Goal: Find specific page/section: Find specific page/section

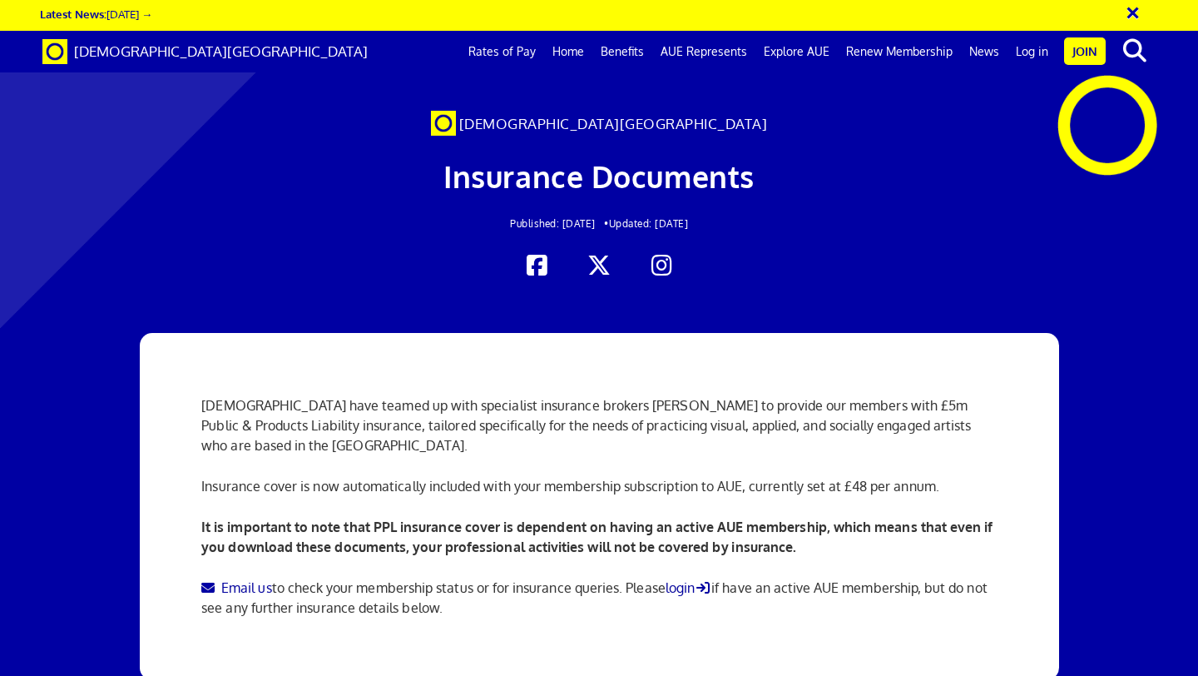
scroll to position [0, 9]
click at [1039, 56] on link "Log in" at bounding box center [1032, 52] width 49 height 42
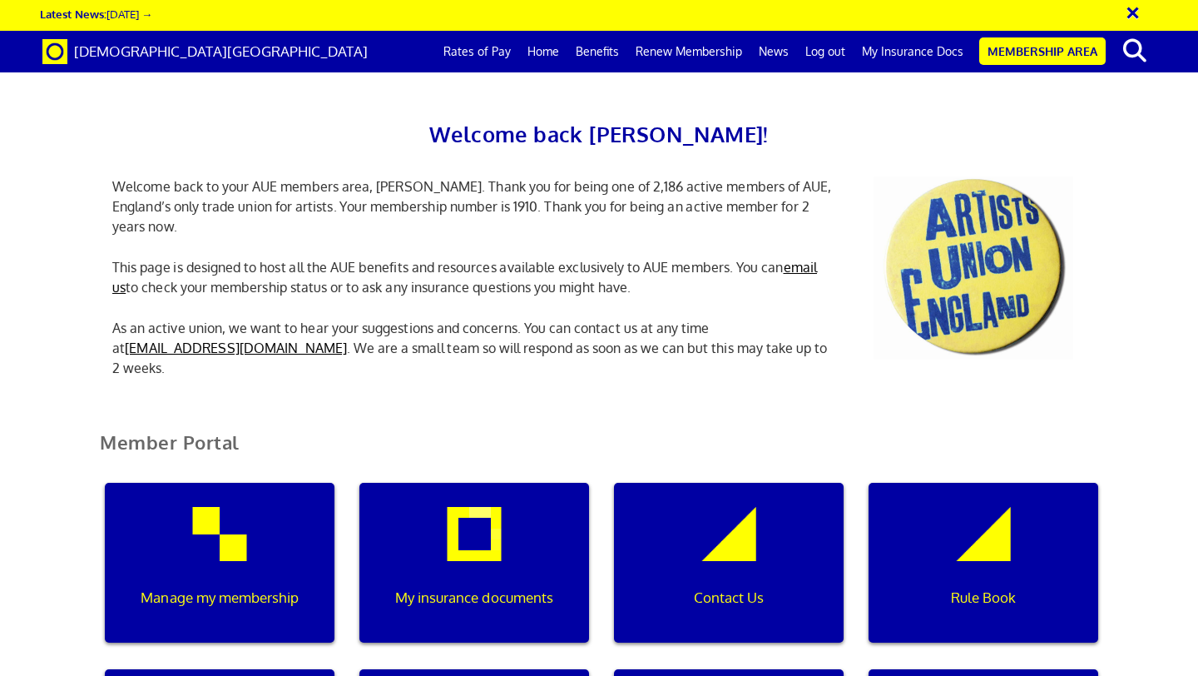
scroll to position [0, 5]
click at [907, 52] on link "My Insurance Docs" at bounding box center [913, 52] width 118 height 42
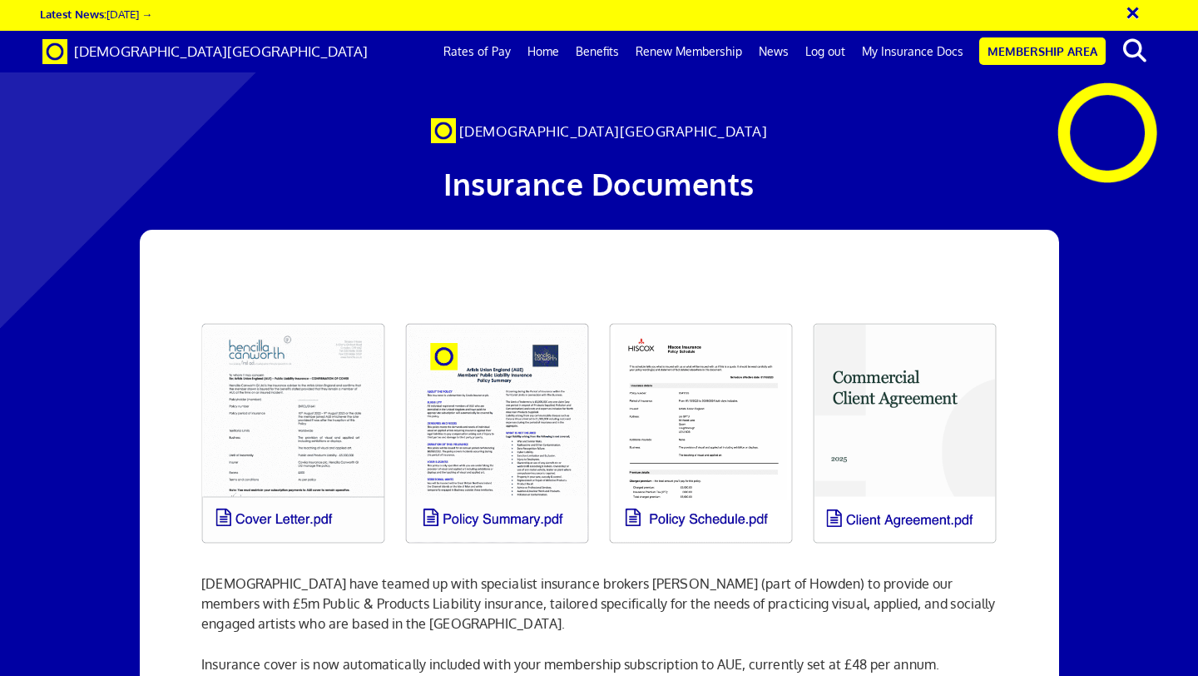
scroll to position [0, 9]
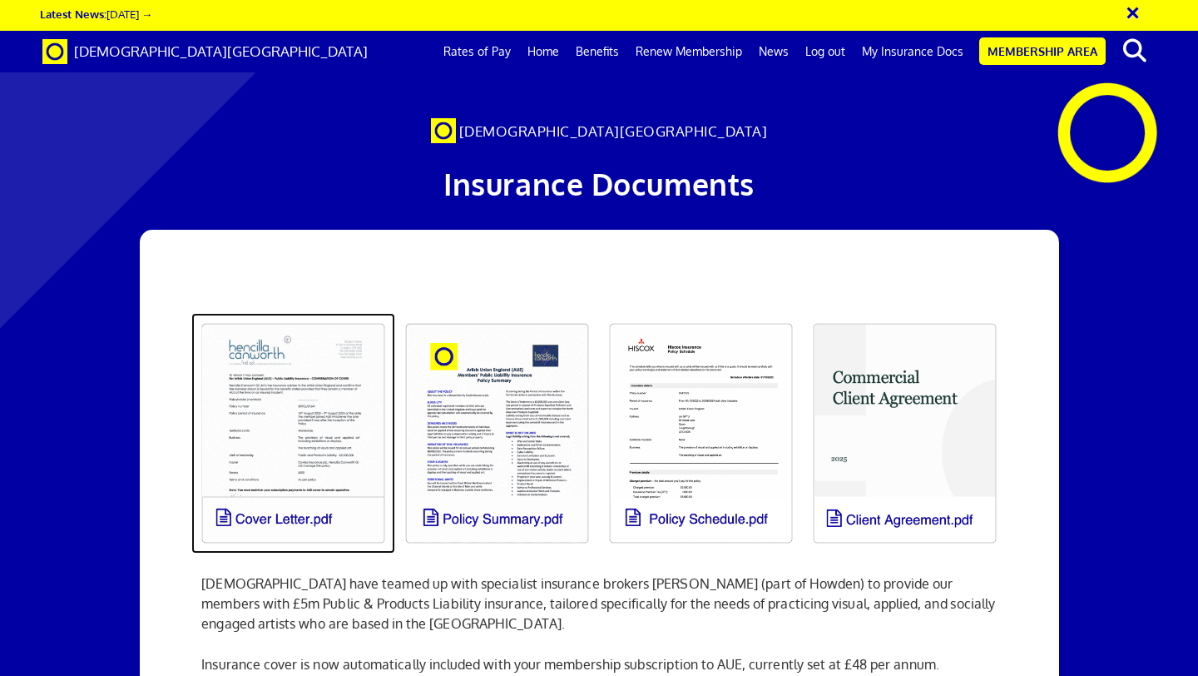
click at [306, 442] on link at bounding box center [293, 433] width 204 height 240
